Goal: Transaction & Acquisition: Purchase product/service

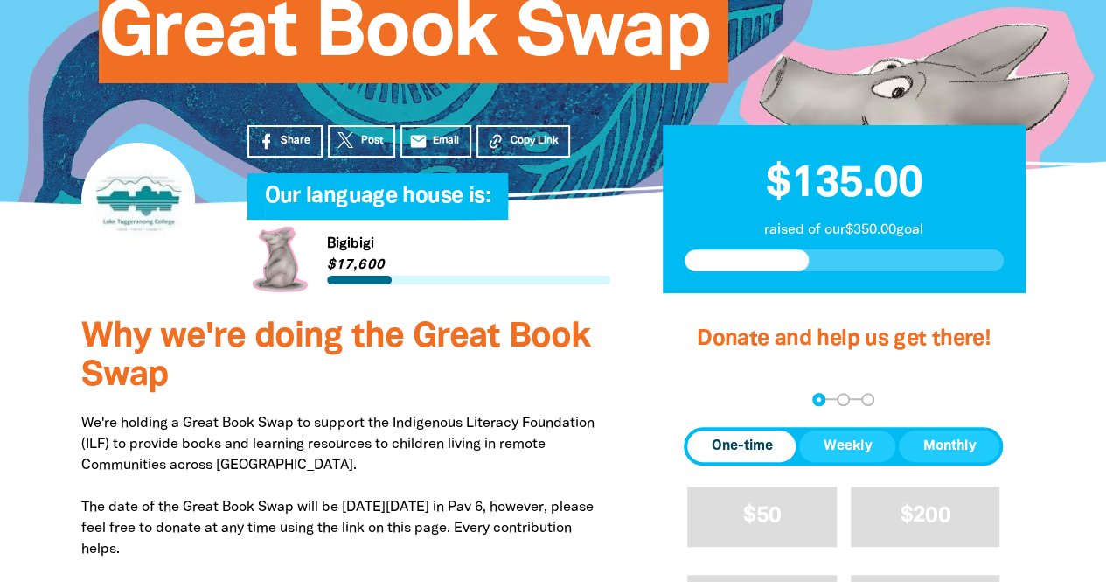
scroll to position [437, 0]
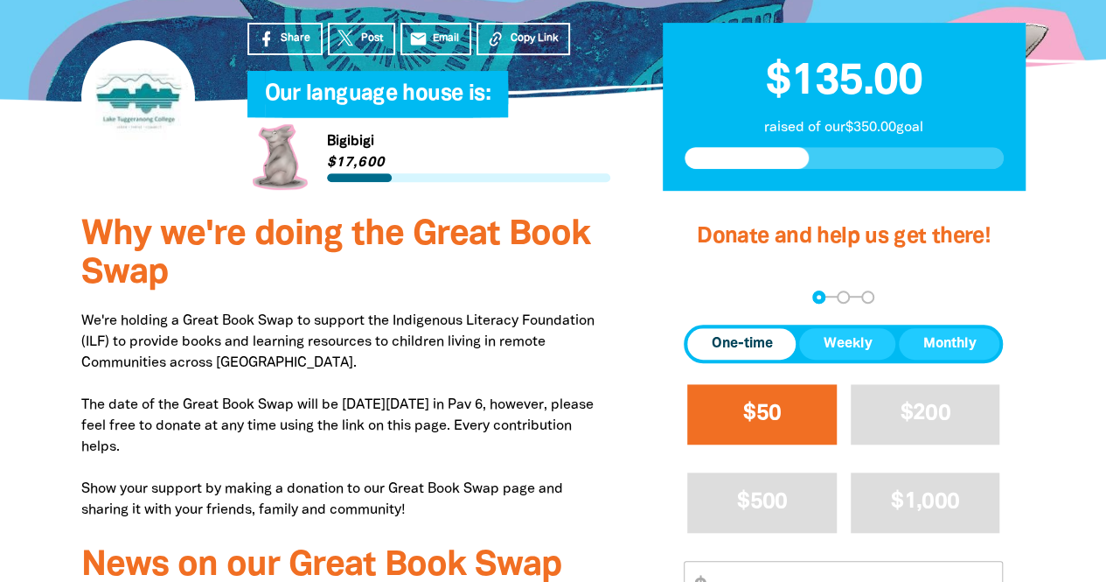
click at [756, 404] on span "$50" at bounding box center [762, 413] width 38 height 20
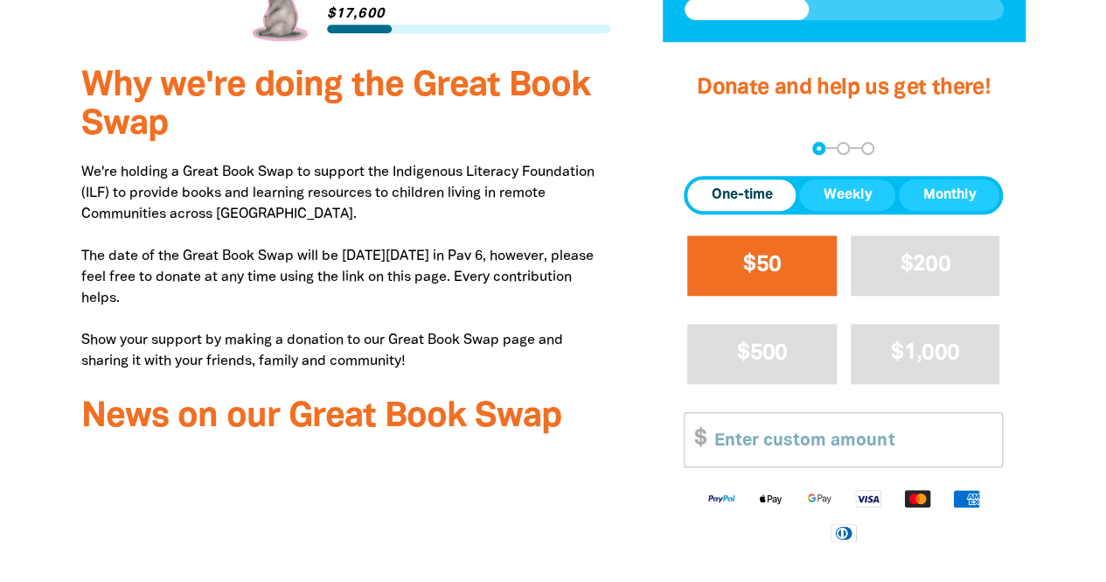
select select "AU"
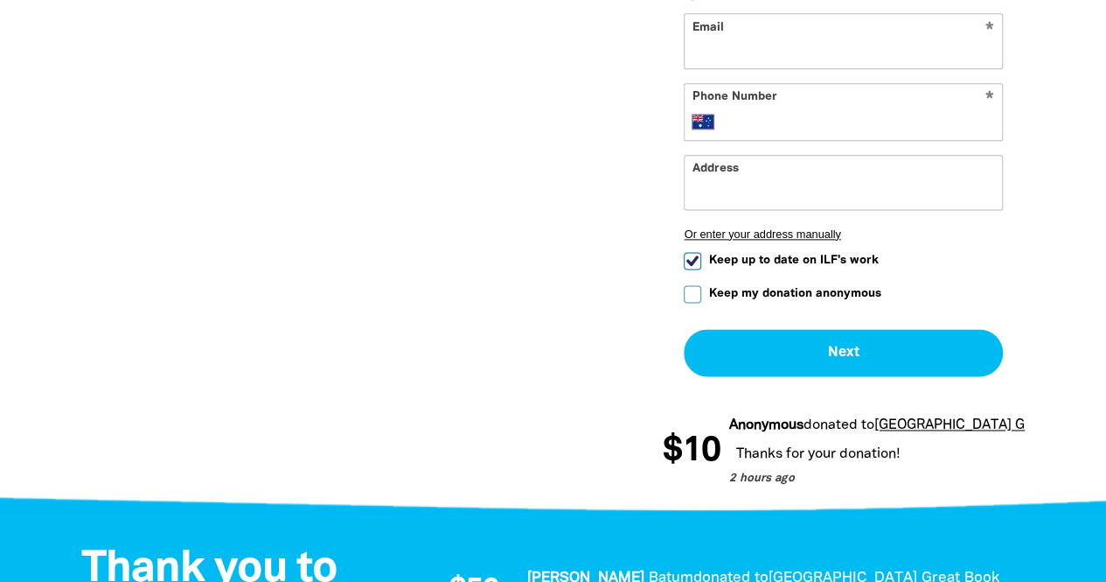
scroll to position [1081, 0]
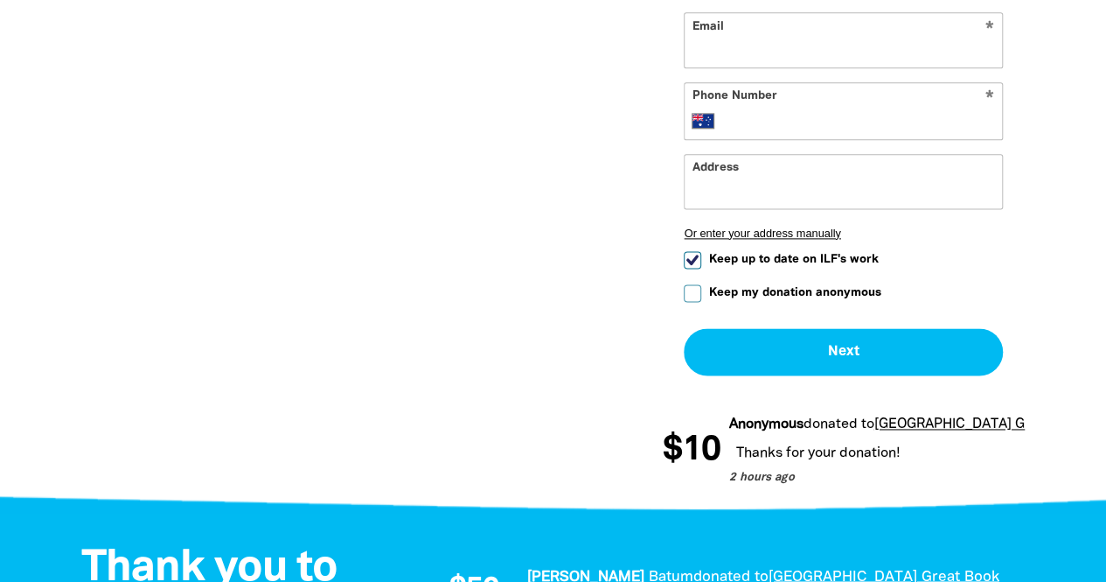
click at [687, 293] on input "Keep my donation anonymous" at bounding box center [692, 292] width 17 height 17
checkbox input "true"
click at [695, 255] on input "Keep up to date on ILF's work" at bounding box center [692, 259] width 17 height 17
checkbox input "false"
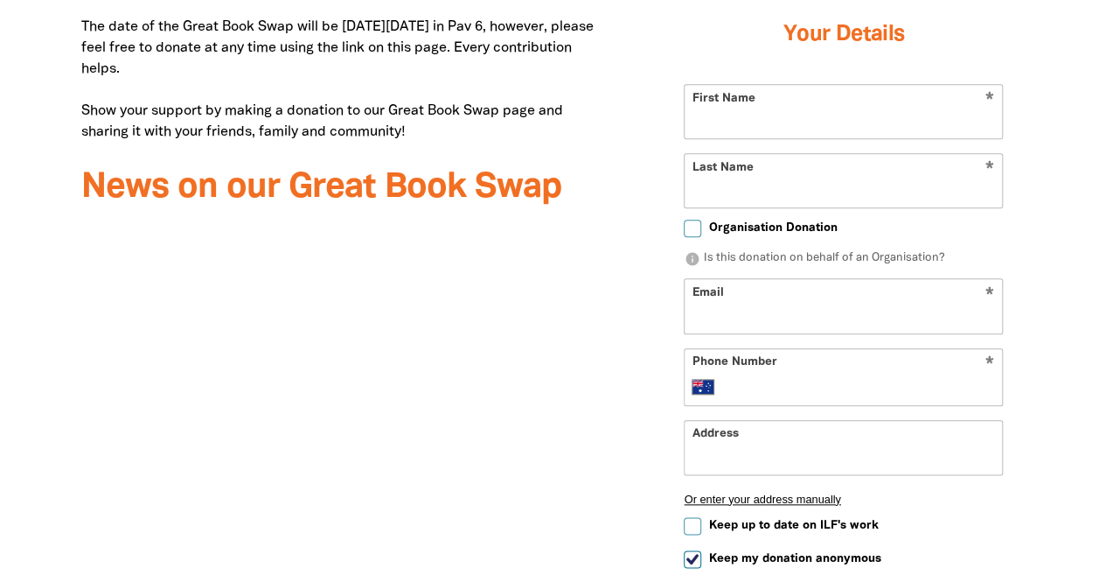
scroll to position [556, 0]
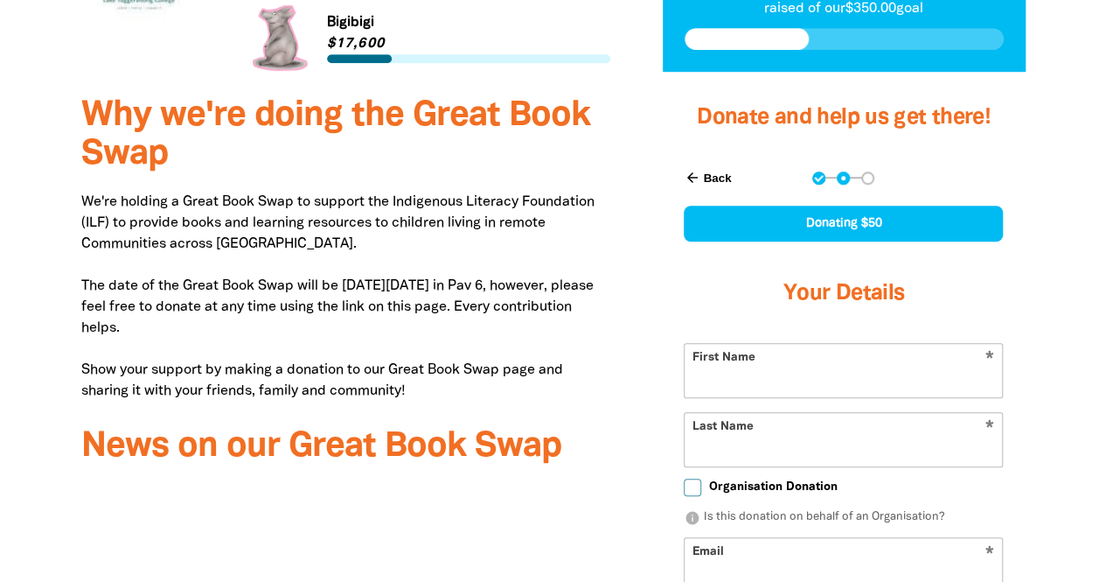
click at [776, 377] on input "First Name" at bounding box center [843, 370] width 317 height 53
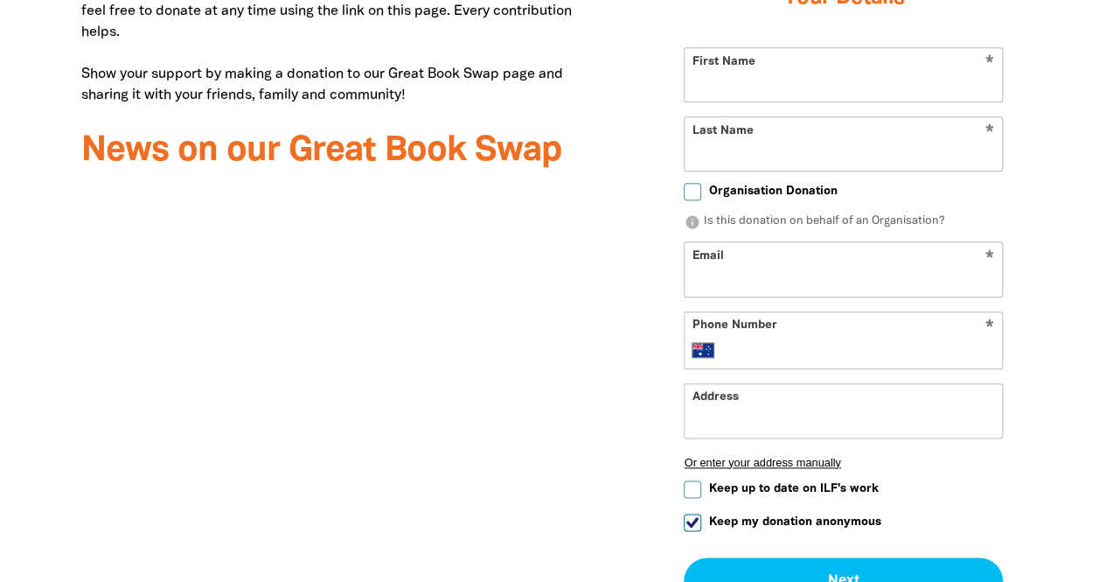
scroll to position [731, 0]
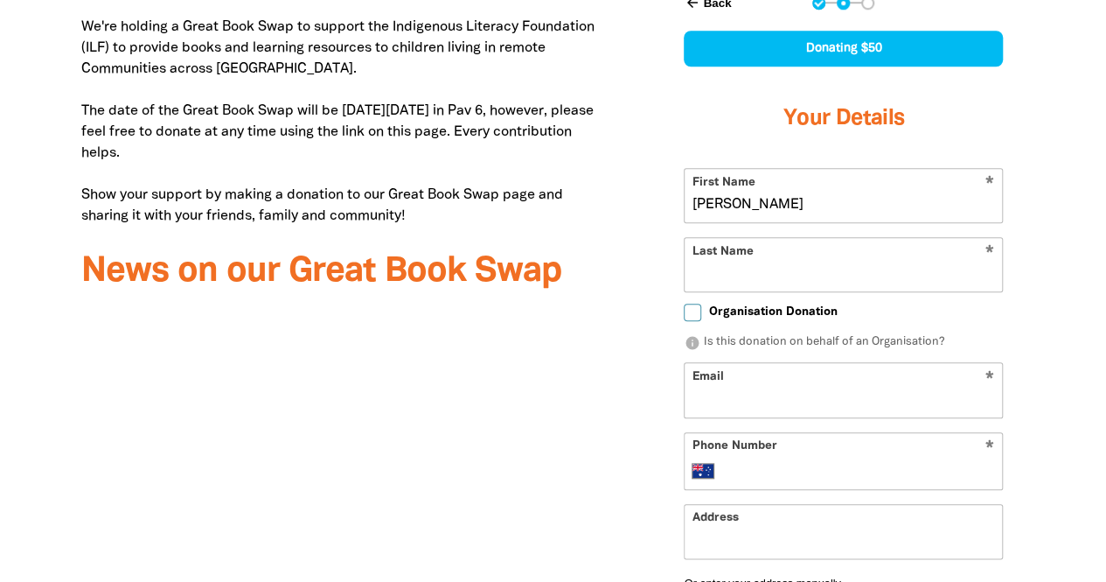
type input "Shellee"
click at [715, 278] on input "Last Name" at bounding box center [843, 264] width 317 height 53
type input "Nikolaou"
click at [817, 391] on input "Email" at bounding box center [843, 389] width 317 height 53
type input "shellee.nikolaou@merici.act.edu.au"
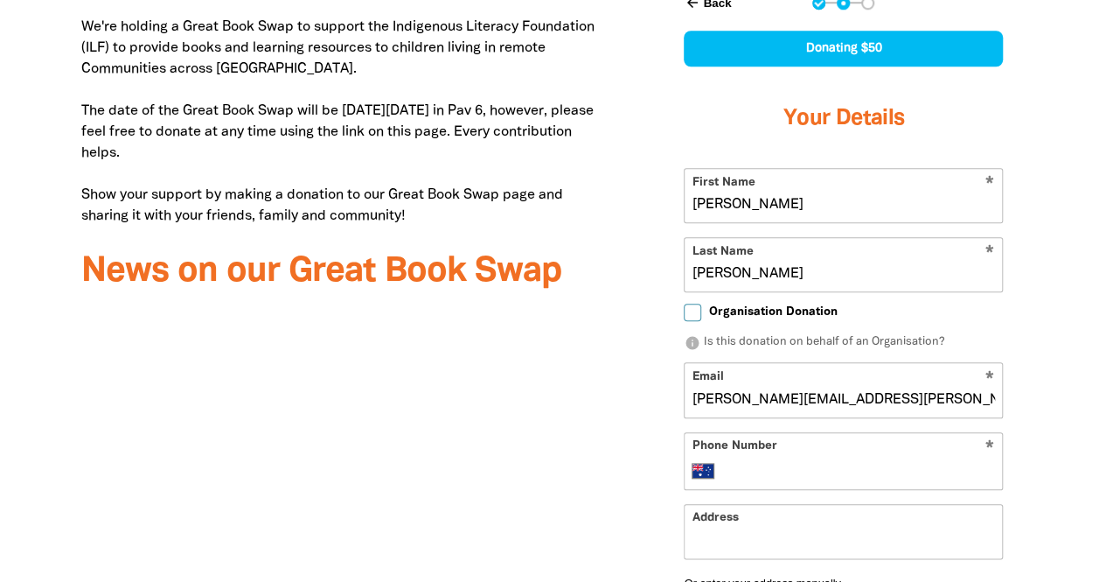
click at [821, 472] on input "Phone Number" at bounding box center [862, 470] width 268 height 21
type input "0418 979 996"
click at [784, 535] on input "Address" at bounding box center [843, 531] width 317 height 53
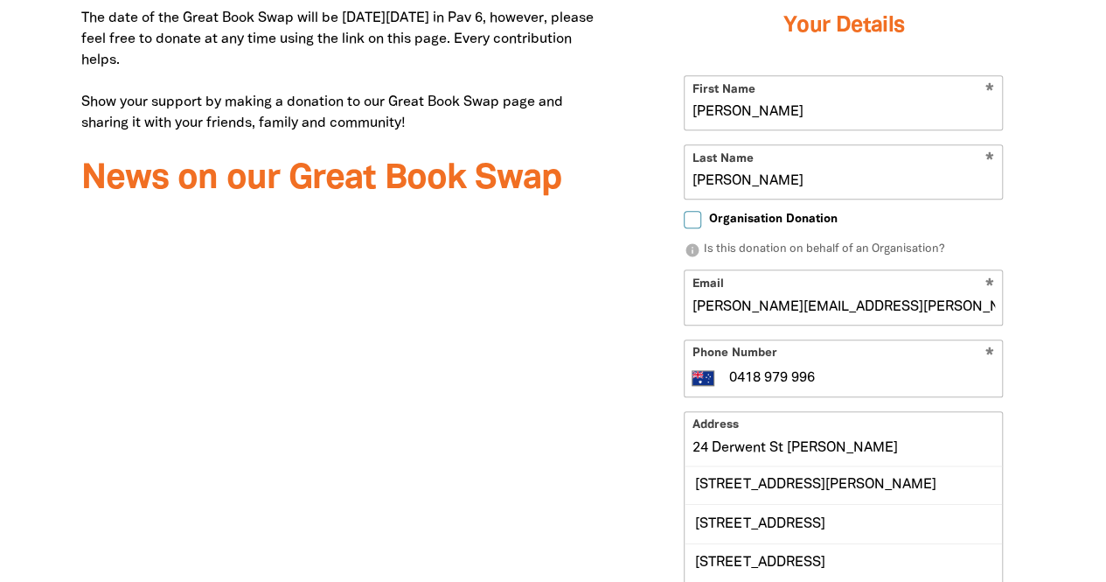
scroll to position [906, 0]
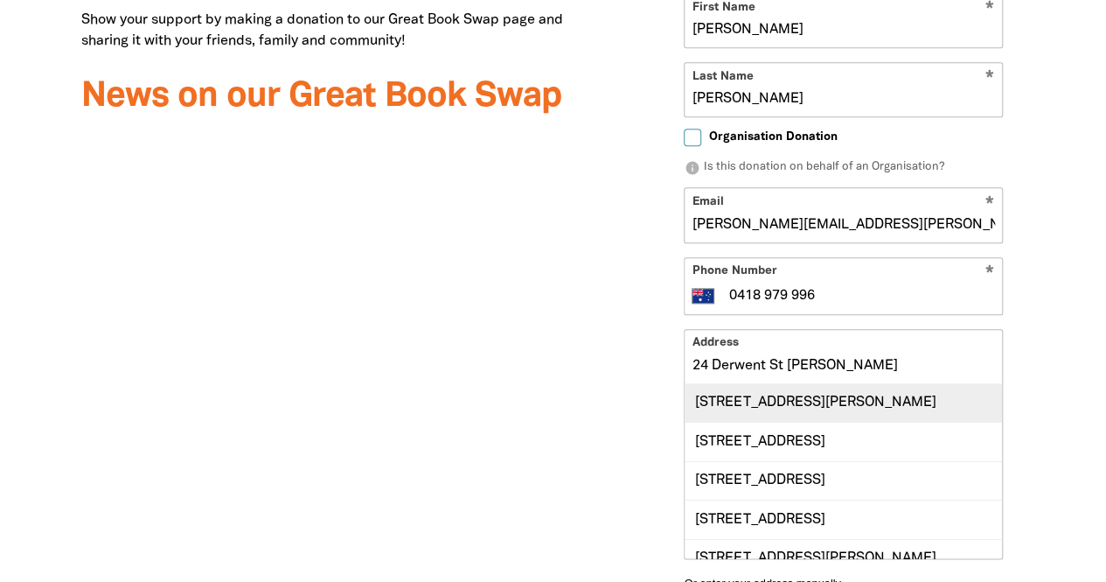
click at [854, 401] on div "24 Derwent Street, LYONS ACT 2606" at bounding box center [843, 403] width 317 height 38
type input "24 Derwent Street, LYONS ACT 2606"
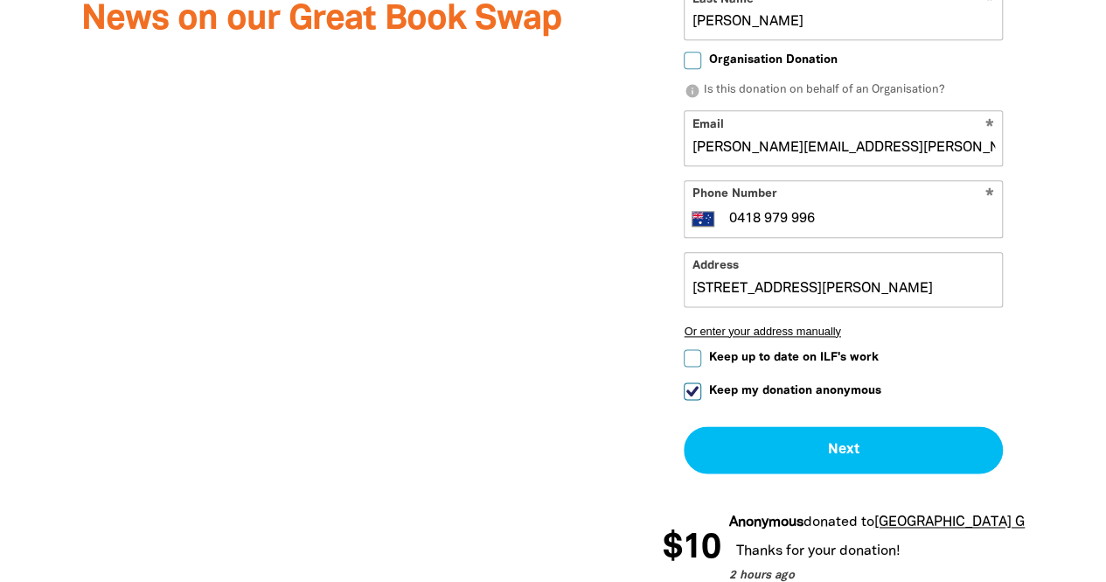
scroll to position [1081, 0]
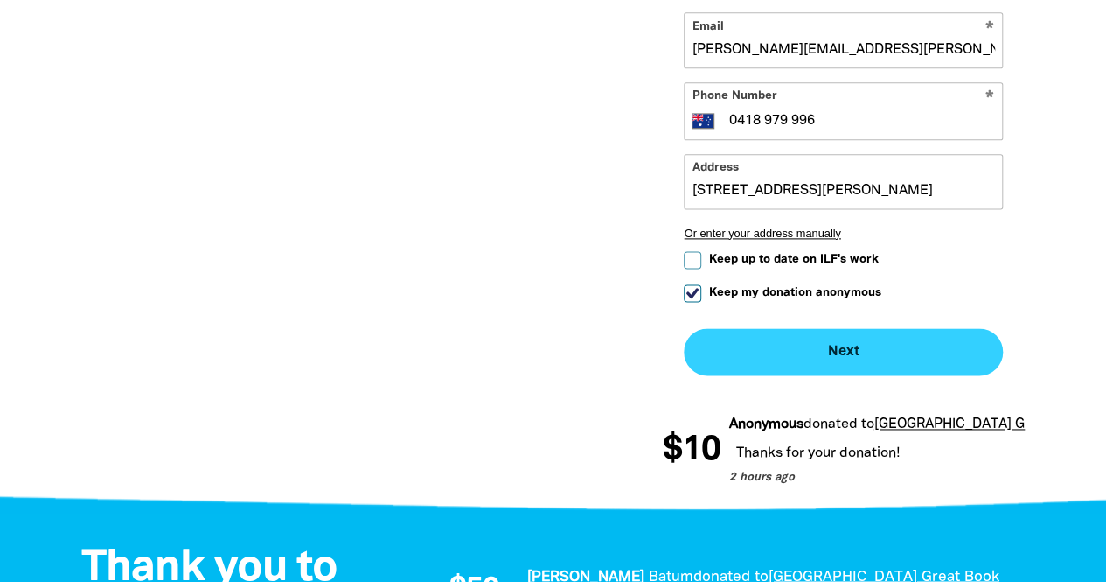
click at [829, 358] on button "Next chevron_right" at bounding box center [843, 351] width 319 height 47
checkbox input "false"
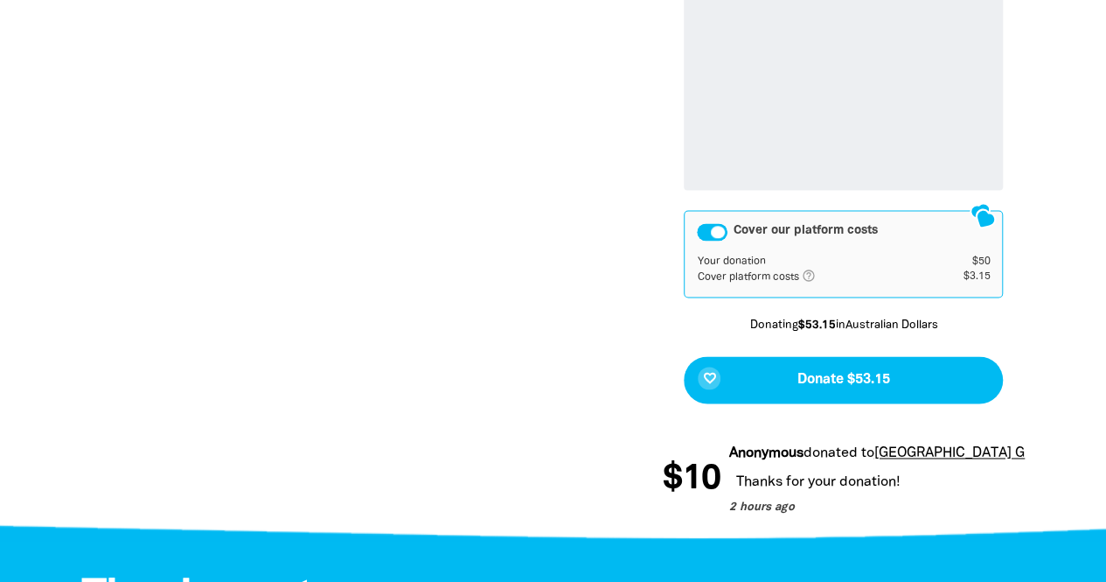
scroll to position [1182, 0]
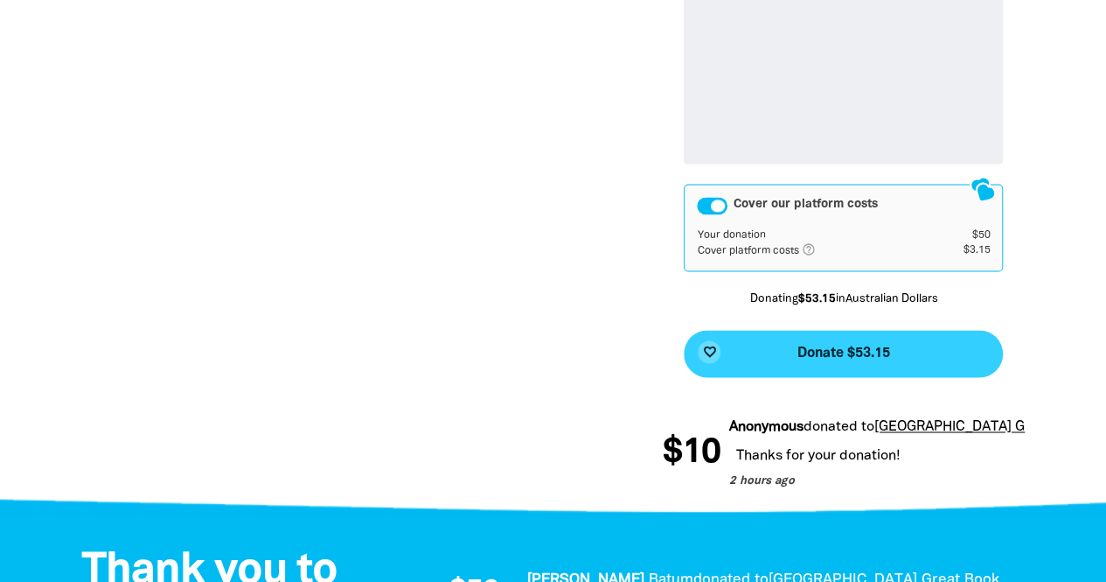
click at [789, 362] on button "favorite_border Donate $53.15" at bounding box center [843, 353] width 319 height 47
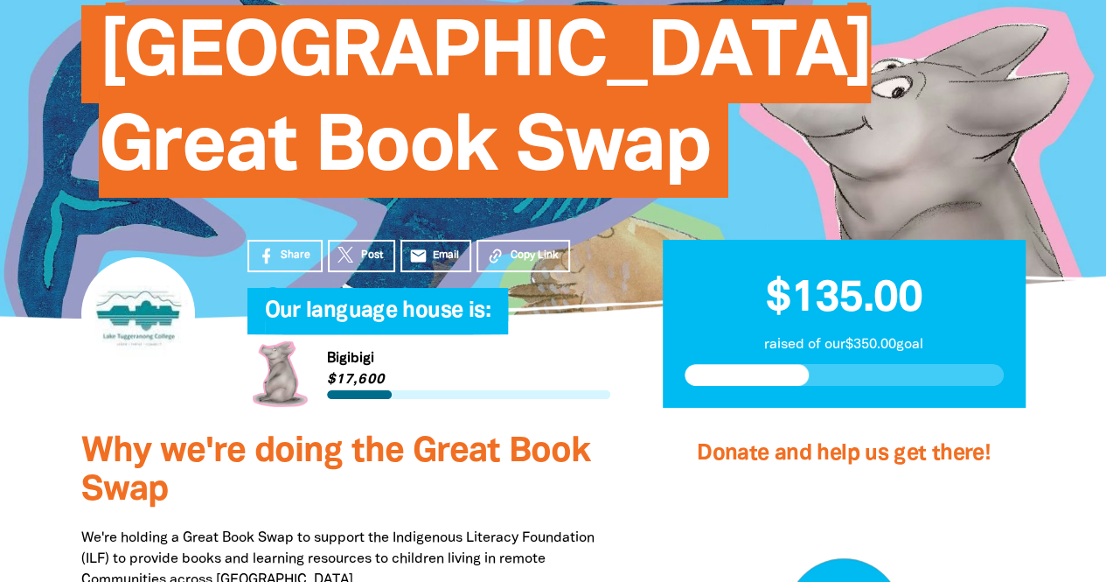
scroll to position [0, 0]
